Goal: Task Accomplishment & Management: Manage account settings

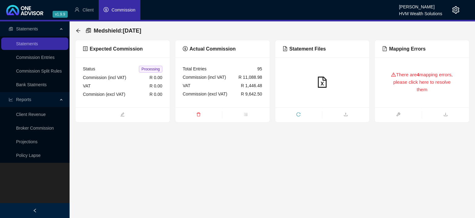
click at [404, 86] on div "There are 4 mapping errors, please click here to resolve them" at bounding box center [422, 82] width 80 height 35
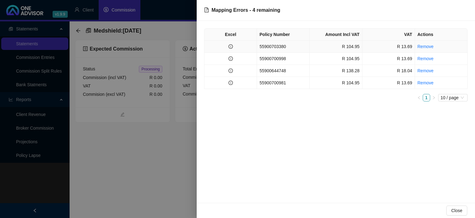
click at [272, 47] on td "55900703380" at bounding box center [283, 47] width 53 height 12
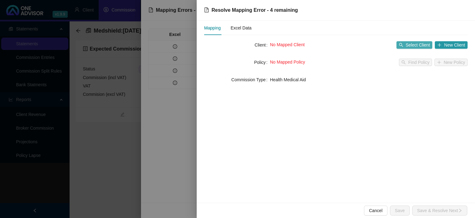
click at [414, 45] on span "Select Client" at bounding box center [418, 44] width 24 height 7
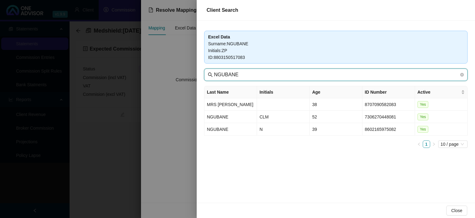
drag, startPoint x: 255, startPoint y: 77, endPoint x: 155, endPoint y: 76, distance: 99.3
click at [214, 76] on input "NGUBANE" at bounding box center [336, 74] width 245 height 7
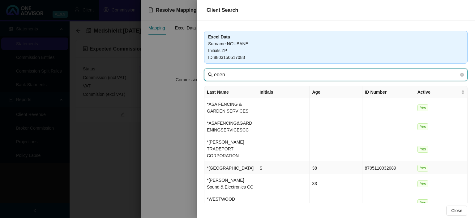
type input "eden"
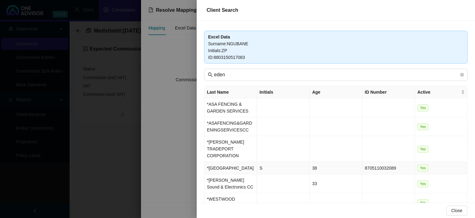
click at [242, 166] on td "*[GEOGRAPHIC_DATA]" at bounding box center [231, 168] width 53 height 12
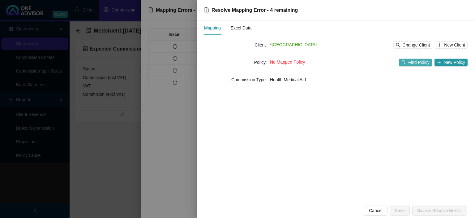
click at [412, 63] on span "Find Policy" at bounding box center [418, 62] width 21 height 7
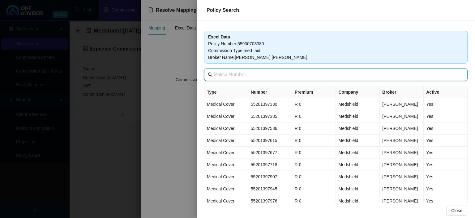
click at [247, 76] on input "text" at bounding box center [336, 74] width 245 height 7
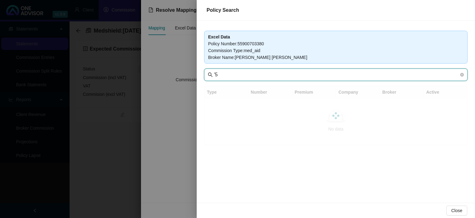
type input "'"
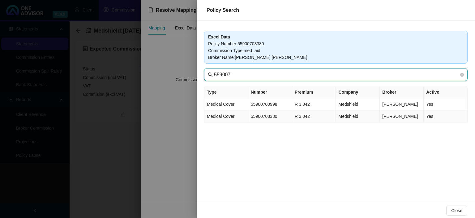
type input "559007"
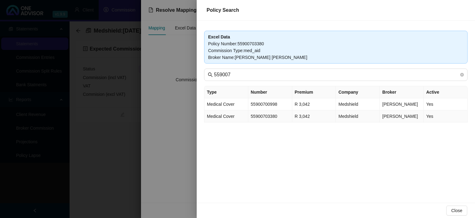
click at [251, 118] on td "55900703380" at bounding box center [270, 116] width 44 height 12
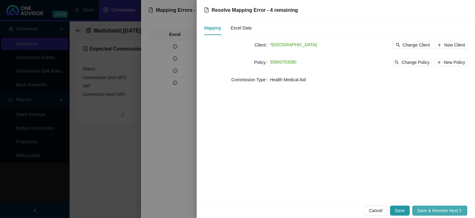
click at [416, 209] on button "Save & Resolve Next" at bounding box center [439, 210] width 55 height 10
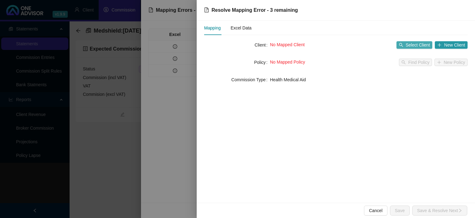
click at [407, 46] on button "Select Client" at bounding box center [415, 44] width 36 height 7
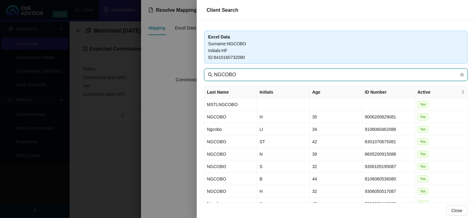
drag, startPoint x: 246, startPoint y: 73, endPoint x: 196, endPoint y: 74, distance: 50.1
click at [214, 74] on input "NGCOBO" at bounding box center [336, 74] width 245 height 7
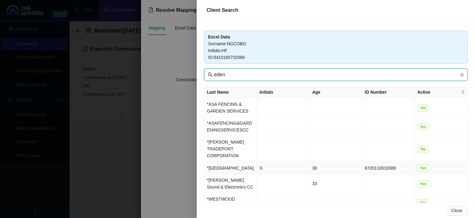
type input "eden"
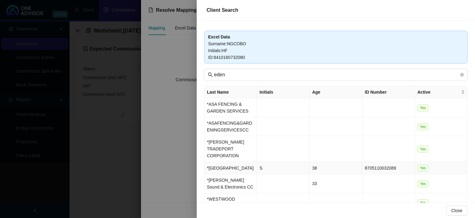
click at [233, 162] on td "*[GEOGRAPHIC_DATA]" at bounding box center [231, 168] width 53 height 12
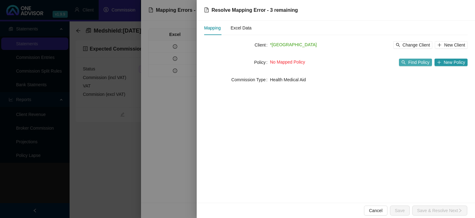
click at [420, 62] on span "Find Policy" at bounding box center [418, 62] width 21 height 7
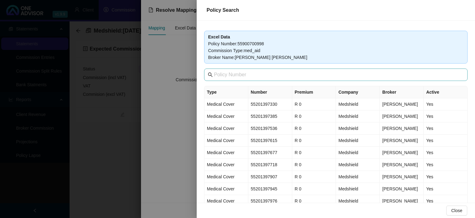
click at [252, 80] on span at bounding box center [336, 74] width 264 height 12
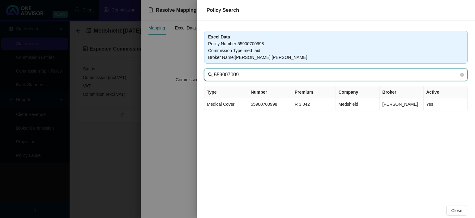
type input "559007009"
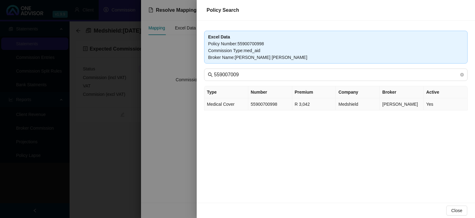
click at [273, 103] on td "55900700998" at bounding box center [270, 104] width 44 height 12
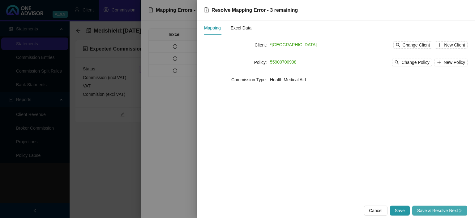
click at [421, 210] on span "Save & Resolve Next" at bounding box center [439, 210] width 45 height 7
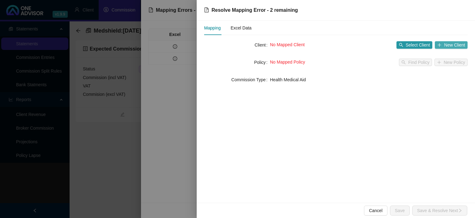
click at [457, 44] on span "New Client" at bounding box center [454, 44] width 21 height 7
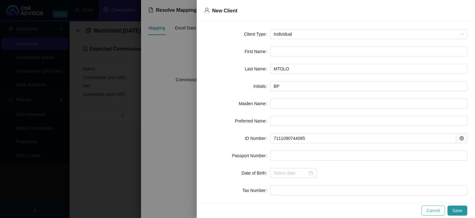
click at [433, 212] on span "Cancel" at bounding box center [434, 210] width 14 height 7
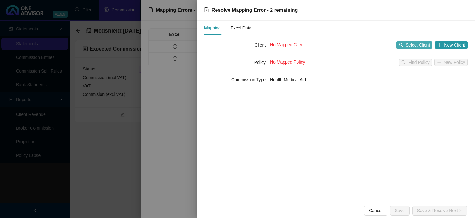
click at [409, 45] on span "Select Client" at bounding box center [418, 44] width 24 height 7
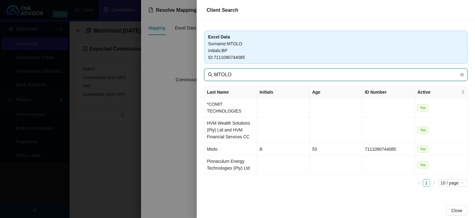
drag, startPoint x: 246, startPoint y: 75, endPoint x: 74, endPoint y: 70, distance: 172.7
click at [214, 71] on input "MTOLO" at bounding box center [336, 74] width 245 height 7
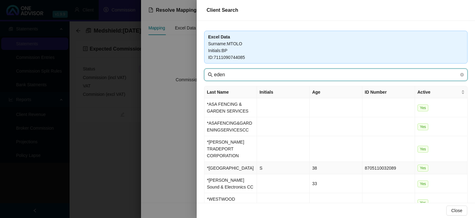
type input "eden"
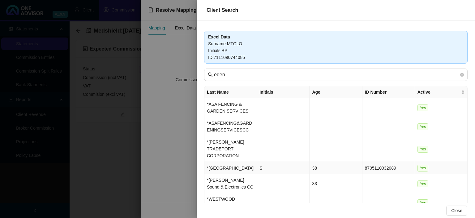
click at [236, 164] on td "*[GEOGRAPHIC_DATA]" at bounding box center [231, 168] width 53 height 12
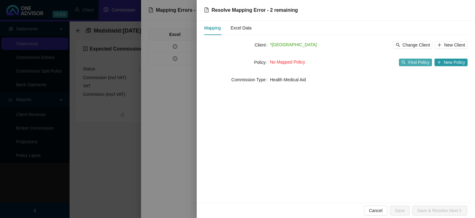
click at [415, 62] on span "Find Policy" at bounding box center [418, 62] width 21 height 7
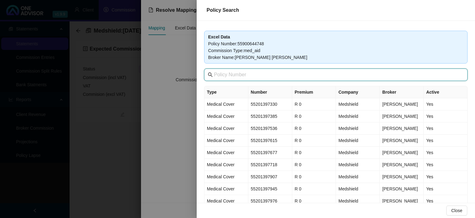
click at [234, 77] on input "text" at bounding box center [336, 74] width 245 height 7
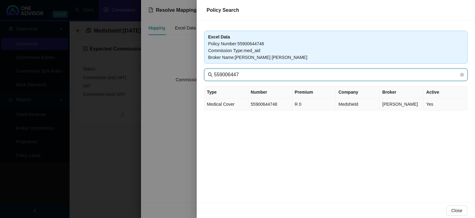
type input "559006447"
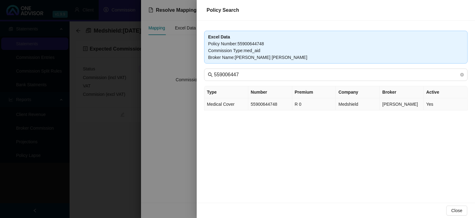
click at [266, 106] on td "55900644748" at bounding box center [270, 104] width 44 height 12
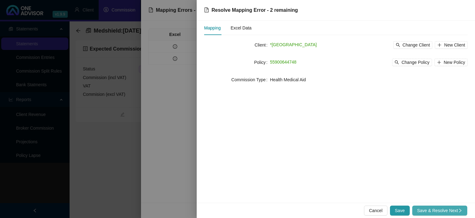
click at [426, 207] on span "Save & Resolve Next" at bounding box center [439, 210] width 45 height 7
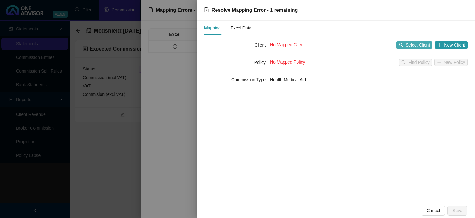
click at [419, 45] on span "Select Client" at bounding box center [418, 44] width 24 height 7
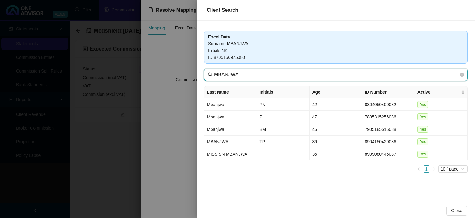
drag, startPoint x: 251, startPoint y: 75, endPoint x: 183, endPoint y: 73, distance: 67.8
click at [214, 73] on input "MBANJWA" at bounding box center [336, 74] width 245 height 7
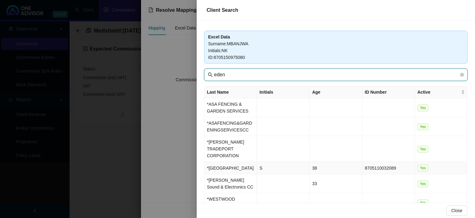
type input "eden"
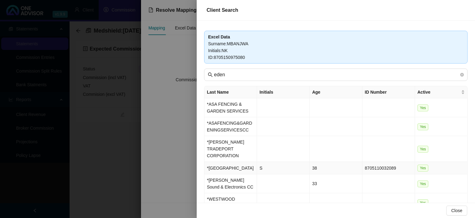
click at [226, 162] on td "*[GEOGRAPHIC_DATA]" at bounding box center [231, 168] width 53 height 12
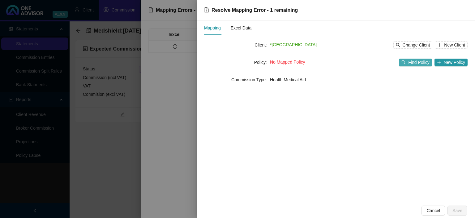
click at [420, 62] on span "Find Policy" at bounding box center [418, 62] width 21 height 7
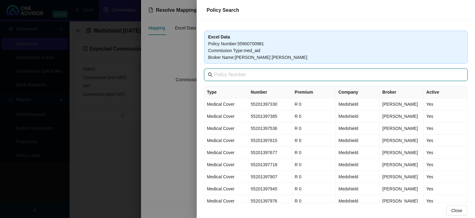
click at [247, 75] on input "text" at bounding box center [336, 74] width 245 height 7
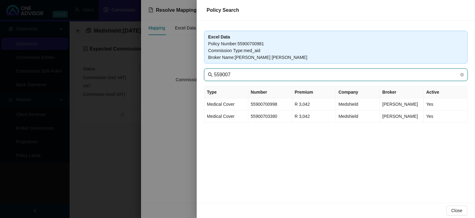
drag, startPoint x: 261, startPoint y: 75, endPoint x: 193, endPoint y: 75, distance: 68.1
click at [214, 75] on input "559007" at bounding box center [336, 74] width 245 height 7
type input "559007009"
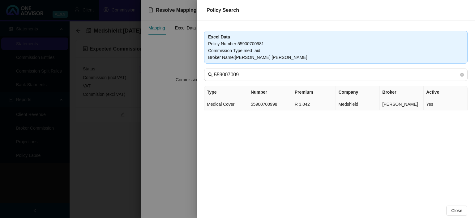
click at [262, 100] on td "55900700998" at bounding box center [270, 104] width 44 height 12
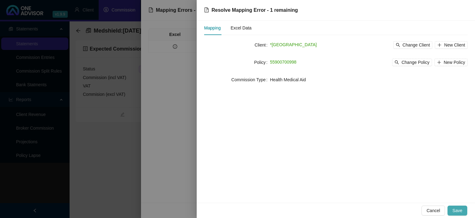
click at [461, 208] on span "Save" at bounding box center [458, 210] width 10 height 7
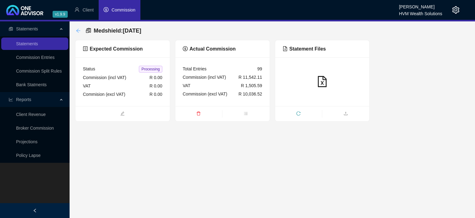
click at [78, 30] on icon "arrow-left" at bounding box center [78, 30] width 5 height 5
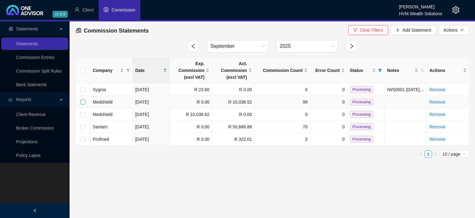
click at [81, 101] on input "checkbox" at bounding box center [82, 101] width 5 height 5
checkbox input "true"
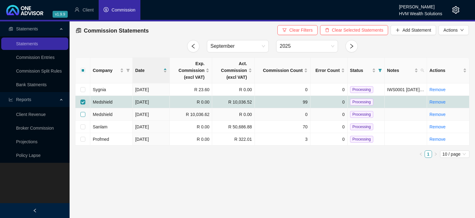
click at [82, 115] on input "checkbox" at bounding box center [82, 114] width 5 height 5
checkbox input "true"
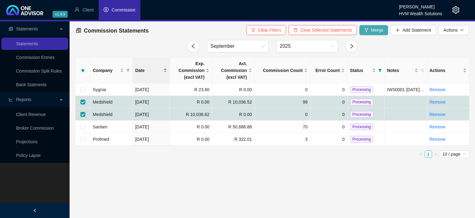
click at [366, 29] on icon "fork" at bounding box center [366, 30] width 3 height 4
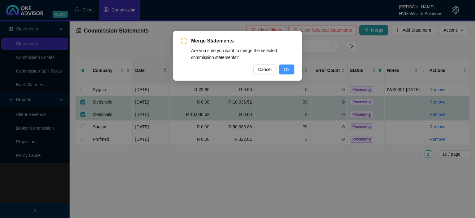
click at [282, 71] on button "Ok" at bounding box center [286, 69] width 15 height 10
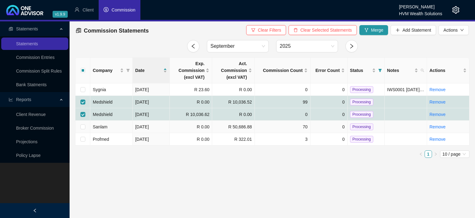
checkbox input "false"
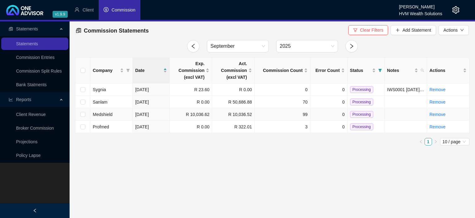
click at [358, 115] on span "Processing" at bounding box center [361, 114] width 23 height 7
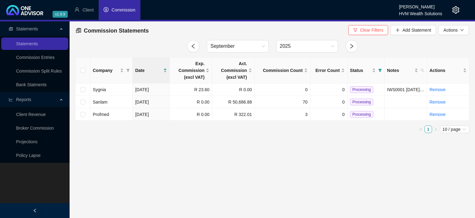
click at [456, 10] on icon "setting" at bounding box center [455, 9] width 7 height 7
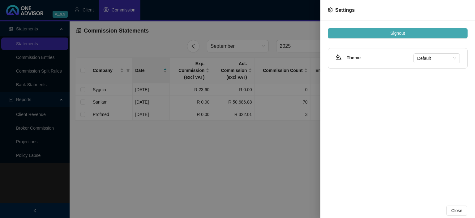
click at [404, 33] on span "Signout" at bounding box center [397, 33] width 15 height 7
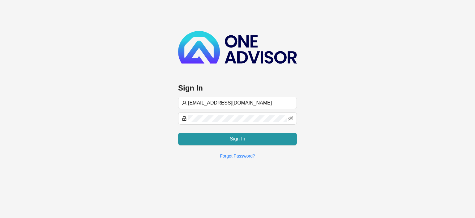
type input "[EMAIL_ADDRESS][DOMAIN_NAME]"
